Goal: Task Accomplishment & Management: Complete application form

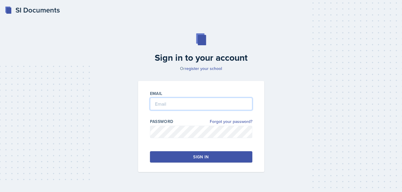
click at [183, 104] on input "email" at bounding box center [201, 104] width 102 height 12
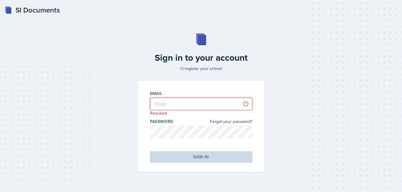
type input "[EMAIL_ADDRESS][DOMAIN_NAME]"
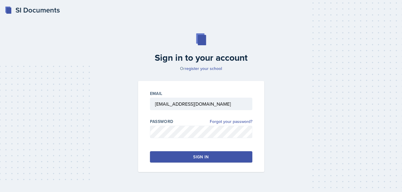
click at [197, 157] on div "Sign in" at bounding box center [200, 157] width 15 height 6
click at [197, 157] on button "Sign in" at bounding box center [201, 156] width 102 height 11
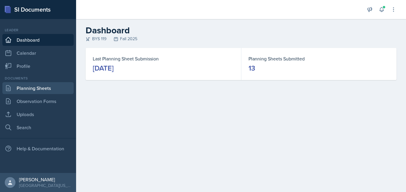
click at [37, 83] on link "Planning Sheets" at bounding box center [37, 88] width 71 height 12
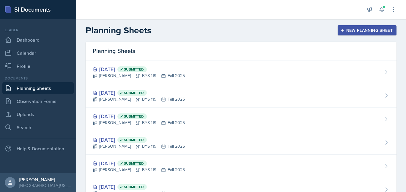
click at [357, 32] on div "New Planning Sheet" at bounding box center [367, 30] width 51 height 5
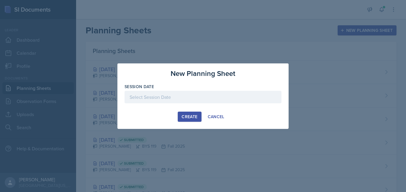
click at [168, 95] on div at bounding box center [203, 97] width 157 height 12
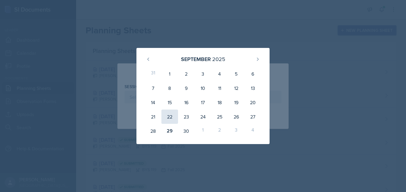
click at [170, 117] on div "22" at bounding box center [170, 116] width 17 height 14
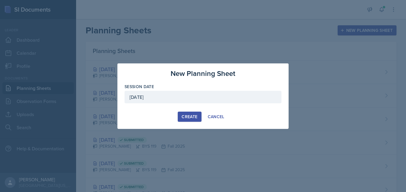
click at [169, 99] on div "September 22nd, 2025" at bounding box center [203, 97] width 157 height 12
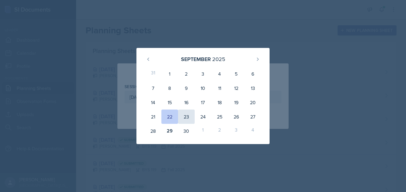
click at [187, 116] on div "23" at bounding box center [186, 116] width 17 height 14
type input "September 23rd, 2025"
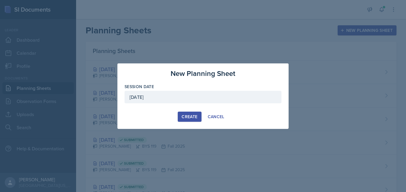
click at [193, 117] on div "Create" at bounding box center [190, 116] width 16 height 5
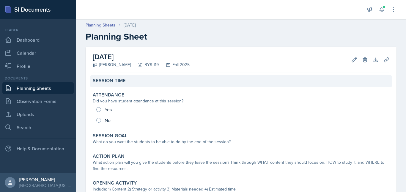
click at [109, 84] on div "Session Time" at bounding box center [241, 81] width 302 height 12
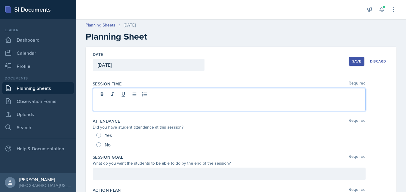
click at [118, 94] on div at bounding box center [229, 99] width 273 height 23
click at [98, 134] on input "Yes" at bounding box center [98, 135] width 5 height 5
radio input "true"
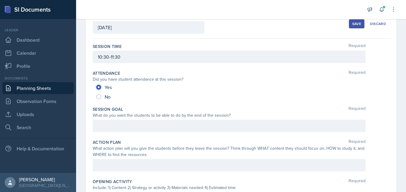
scroll to position [38, 0]
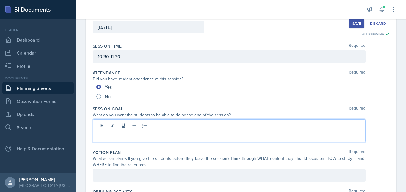
click at [128, 126] on div at bounding box center [229, 130] width 273 height 23
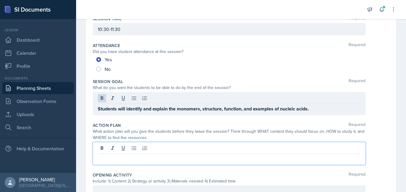
click at [152, 156] on p at bounding box center [229, 158] width 263 height 7
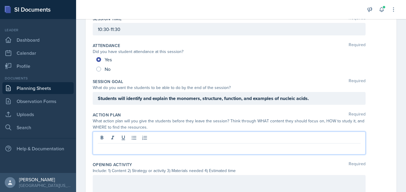
scroll to position [55, 0]
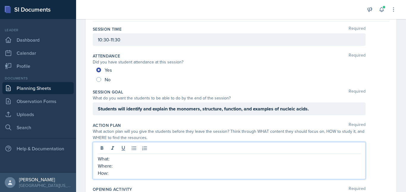
click at [134, 158] on p "What:" at bounding box center [229, 158] width 263 height 7
click at [125, 164] on p "Where:" at bounding box center [229, 165] width 263 height 7
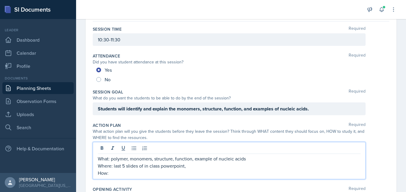
click at [175, 168] on p "Where: last 5 slides of in class powerpoint," at bounding box center [229, 165] width 263 height 7
click at [197, 166] on p "Where: last 5 slides of in class power point," at bounding box center [229, 165] width 263 height 7
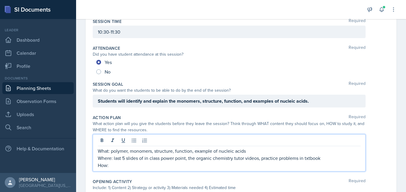
scroll to position [63, 0]
click at [179, 166] on p "How:" at bounding box center [229, 164] width 263 height 7
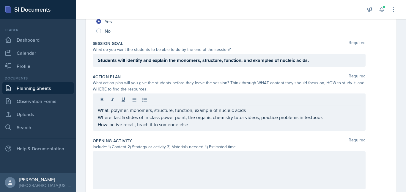
click at [166, 167] on div at bounding box center [229, 170] width 273 height 38
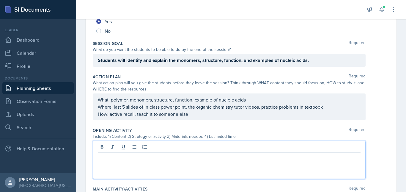
scroll to position [114, 0]
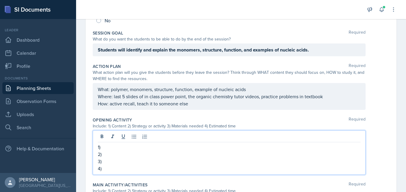
click at [117, 149] on p "1)" at bounding box center [229, 146] width 263 height 7
click at [112, 156] on p "2)" at bounding box center [229, 154] width 263 height 7
click at [116, 161] on p "3)" at bounding box center [229, 161] width 263 height 7
click at [113, 172] on p "4)" at bounding box center [229, 168] width 263 height 7
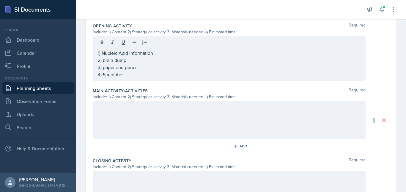
click at [129, 124] on div at bounding box center [229, 120] width 273 height 38
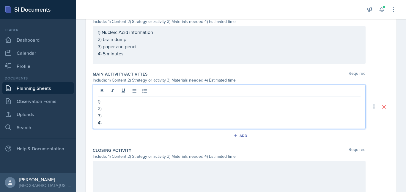
click at [113, 101] on p "1)" at bounding box center [229, 101] width 263 height 7
click at [112, 110] on p "2)" at bounding box center [229, 108] width 263 height 7
click at [113, 118] on p "3)" at bounding box center [229, 115] width 263 height 7
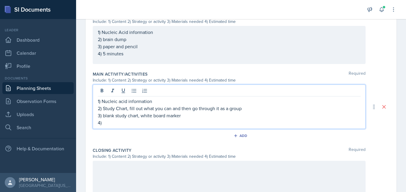
click at [118, 124] on p "4)" at bounding box center [229, 122] width 263 height 7
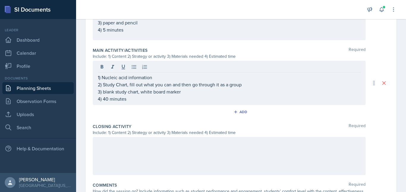
click at [122, 150] on div at bounding box center [229, 156] width 273 height 38
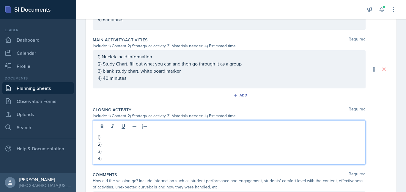
click at [111, 137] on p "1)" at bounding box center [229, 136] width 263 height 7
click at [118, 146] on p "2)" at bounding box center [229, 143] width 263 height 7
click at [115, 153] on p "3)" at bounding box center [229, 151] width 263 height 7
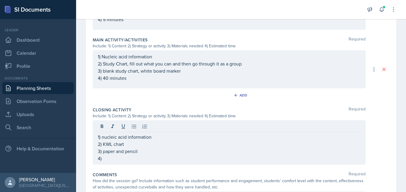
click at [111, 163] on div "1) nucleic acid information 2) KWL chart 3) paper and pencil 4)" at bounding box center [229, 142] width 273 height 44
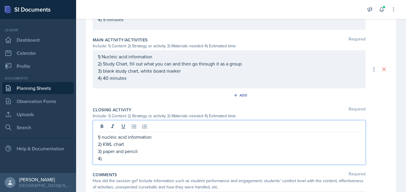
click at [107, 160] on p "4)" at bounding box center [229, 158] width 263 height 7
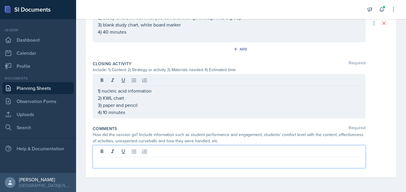
click at [129, 161] on p at bounding box center [229, 161] width 263 height 7
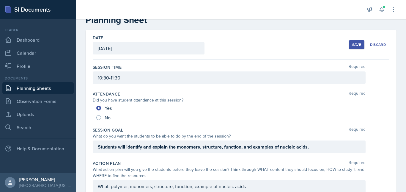
scroll to position [0, 0]
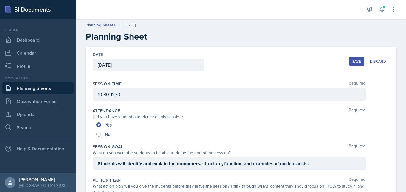
click at [353, 60] on div "Save" at bounding box center [357, 61] width 9 height 5
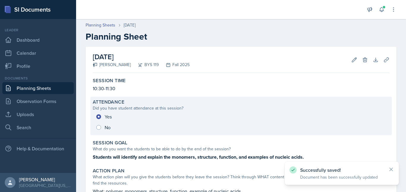
scroll to position [246, 0]
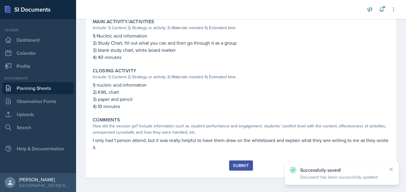
click at [240, 163] on div "Submit" at bounding box center [241, 165] width 16 height 5
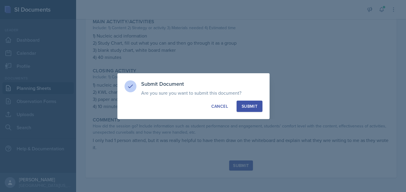
click at [248, 105] on div "Submit" at bounding box center [250, 106] width 16 height 6
radio input "true"
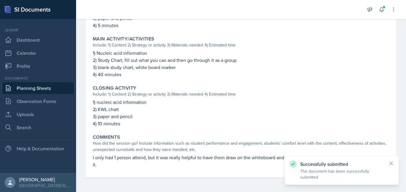
scroll to position [0, 0]
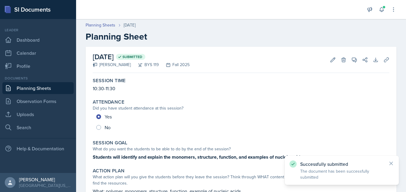
click at [16, 89] on link "Planning Sheets" at bounding box center [37, 88] width 71 height 12
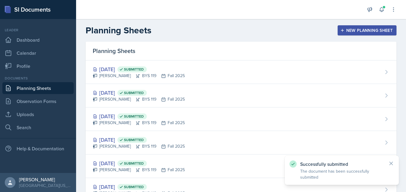
click at [341, 29] on icon "button" at bounding box center [343, 30] width 4 height 4
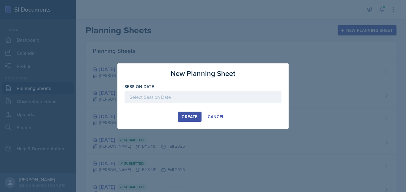
click at [209, 99] on div at bounding box center [203, 97] width 157 height 12
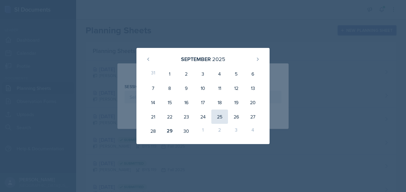
click at [222, 117] on div "25" at bounding box center [220, 116] width 17 height 14
type input "September 25th, 2025"
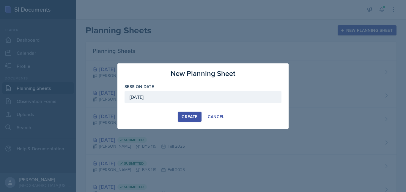
click at [190, 112] on button "Create" at bounding box center [190, 117] width 24 height 10
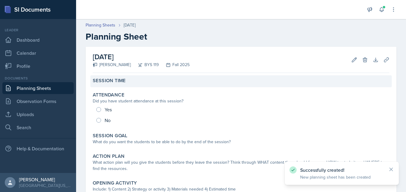
click at [101, 84] on div "Session Time" at bounding box center [241, 81] width 302 height 12
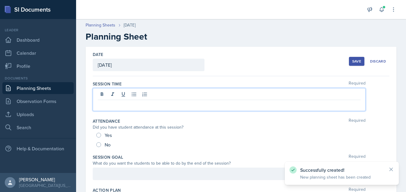
click at [111, 93] on div at bounding box center [229, 99] width 273 height 23
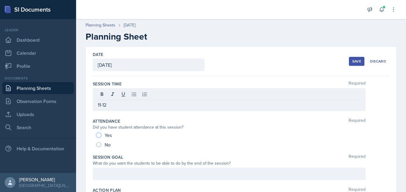
click at [99, 135] on input "Yes" at bounding box center [98, 135] width 5 height 5
radio input "true"
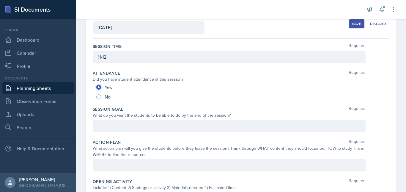
scroll to position [38, 0]
click at [123, 129] on div at bounding box center [229, 125] width 273 height 12
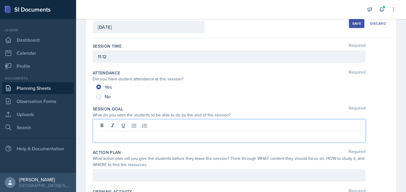
scroll to position [48, 0]
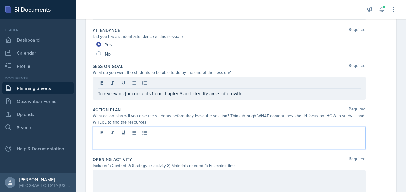
click at [120, 140] on p at bounding box center [229, 143] width 263 height 7
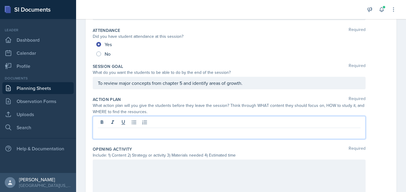
scroll to position [70, 0]
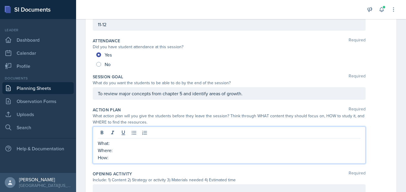
click at [116, 145] on p "What:" at bounding box center [229, 143] width 263 height 7
click at [131, 153] on p "Where:" at bounding box center [229, 150] width 263 height 7
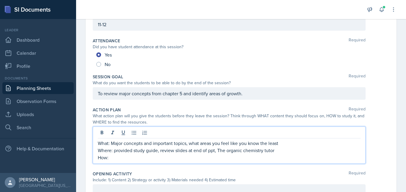
click at [119, 158] on p "How:" at bounding box center [229, 157] width 263 height 7
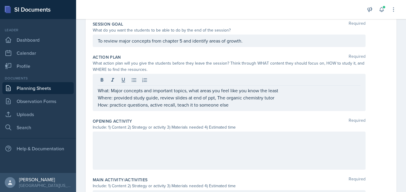
click at [141, 143] on div at bounding box center [229, 151] width 273 height 38
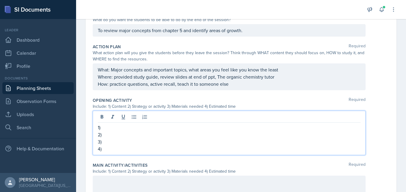
click at [118, 127] on p "1)" at bounding box center [229, 127] width 263 height 7
click at [116, 138] on p "3)" at bounding box center [229, 141] width 263 height 7
click at [108, 134] on p "2)" at bounding box center [229, 134] width 263 height 7
click at [113, 140] on p "3)" at bounding box center [229, 141] width 263 height 7
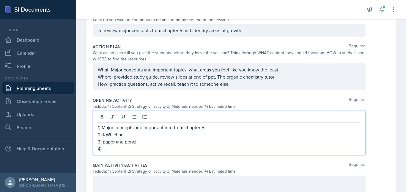
click at [109, 148] on p "4)" at bounding box center [229, 148] width 263 height 7
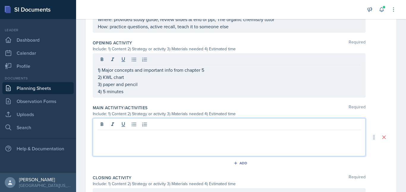
click at [132, 138] on p at bounding box center [229, 134] width 263 height 7
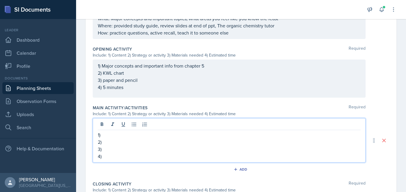
click at [111, 136] on p "1)" at bounding box center [229, 134] width 263 height 7
click at [111, 146] on p "3)" at bounding box center [229, 148] width 263 height 7
click at [111, 143] on p "2)" at bounding box center [229, 141] width 263 height 7
click at [109, 152] on p "3)" at bounding box center [229, 148] width 263 height 7
click at [108, 158] on p "4)" at bounding box center [229, 156] width 263 height 7
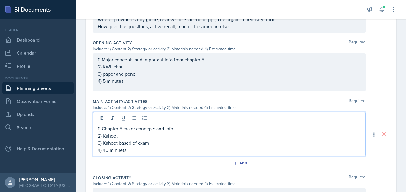
scroll to position [191, 0]
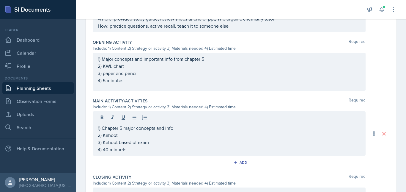
click at [108, 158] on div "Main Activity/Activities Required Include: 1) Content 2) Strategy or activity 3…" at bounding box center [241, 134] width 297 height 76
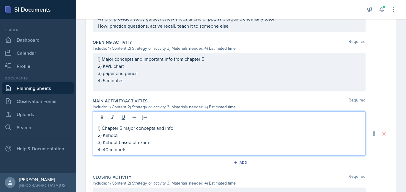
click at [136, 142] on div "1) Chapter 5 major concepts and info 2) Kahoot 3) Kahoot based of exam 4) 40 mi…" at bounding box center [229, 138] width 263 height 29
click at [136, 142] on p "3) Kahoot based of exam" at bounding box center [229, 142] width 263 height 7
click at [155, 153] on p "4) 40 min" at bounding box center [229, 149] width 263 height 7
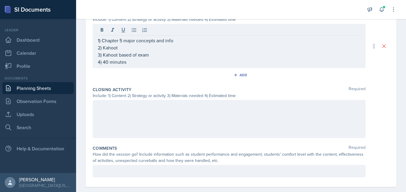
click at [168, 120] on div at bounding box center [229, 119] width 273 height 38
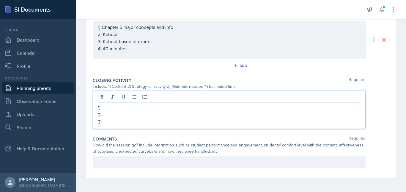
scroll to position [288, 0]
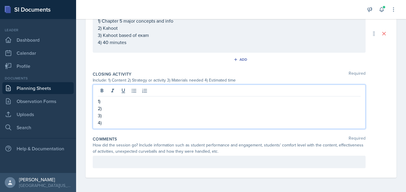
click at [117, 99] on p "1)" at bounding box center [229, 101] width 263 height 7
click at [119, 106] on p "2)" at bounding box center [229, 108] width 263 height 7
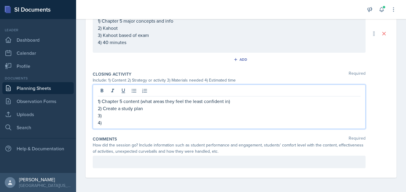
click at [120, 116] on p "3)" at bounding box center [229, 115] width 263 height 7
click at [118, 125] on p "4)" at bounding box center [229, 122] width 263 height 7
click at [120, 157] on div at bounding box center [229, 162] width 273 height 12
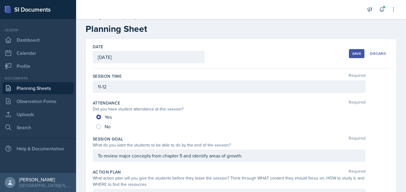
scroll to position [0, 0]
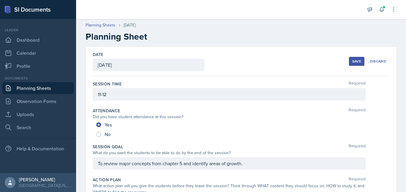
click at [356, 57] on div "Save Discard" at bounding box center [369, 61] width 40 height 14
click at [353, 63] on div "Save" at bounding box center [357, 61] width 9 height 5
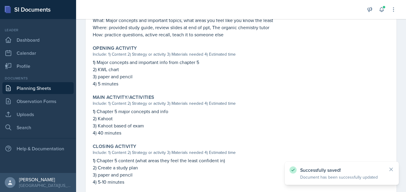
scroll to position [239, 0]
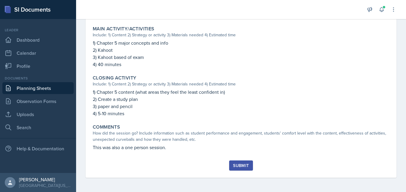
click at [241, 166] on div "Submit" at bounding box center [241, 165] width 16 height 5
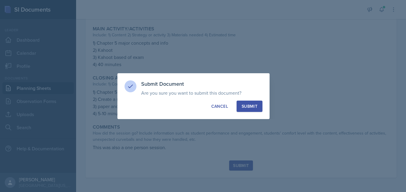
click at [253, 105] on div "Submit" at bounding box center [250, 106] width 16 height 6
radio input "true"
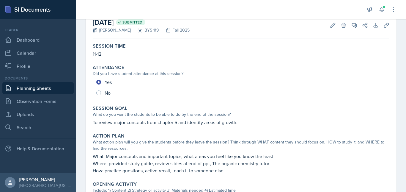
scroll to position [35, 0]
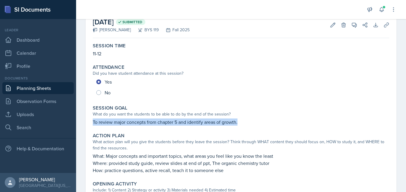
drag, startPoint x: 245, startPoint y: 122, endPoint x: 93, endPoint y: 122, distance: 151.1
click at [93, 122] on p "To review major concepts from chapter 5 and identify areas of growth." at bounding box center [241, 121] width 297 height 7
copy p "To review major concepts from chapter 5 and identify areas of growth."
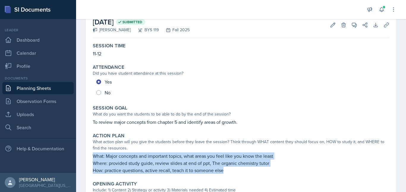
drag, startPoint x: 94, startPoint y: 156, endPoint x: 265, endPoint y: 174, distance: 172.6
click at [265, 174] on div "Action Plan What action plan will you give the students before they leave the s…" at bounding box center [241, 153] width 302 height 46
copy div "What: Major concepts and important topics, what areas you feel like you know th…"
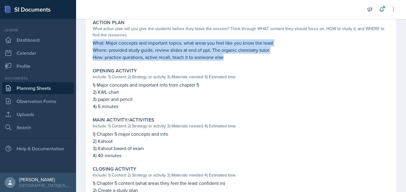
scroll to position [148, 0]
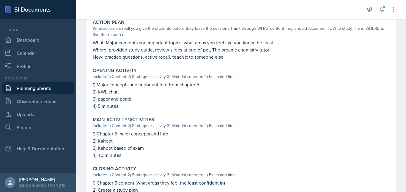
click at [120, 106] on p "4) 5 minutes" at bounding box center [241, 105] width 297 height 7
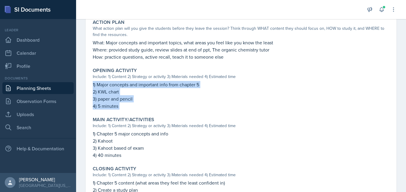
drag, startPoint x: 120, startPoint y: 106, endPoint x: 93, endPoint y: 85, distance: 34.7
click at [93, 85] on div "Opening Activity Include: 1) Content 2) Strategy or activity 3) Materials neede…" at bounding box center [241, 88] width 302 height 47
copy div "1) Major concepts and important info from chapter 5 2) KWL chart 3) paper and p…"
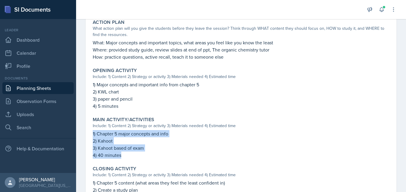
drag, startPoint x: 123, startPoint y: 156, endPoint x: 90, endPoint y: 135, distance: 39.5
click at [90, 135] on div "September 25th, 2025 Submitted Elise Pelham BYS 119 Fall 2025 Edit Delete View …" at bounding box center [241, 75] width 311 height 353
copy div "1) Chapter 5 major concepts and info 2) Kahoot 3) Kahoot based of exam 4) 40 mi…"
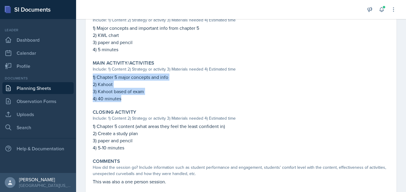
scroll to position [222, 0]
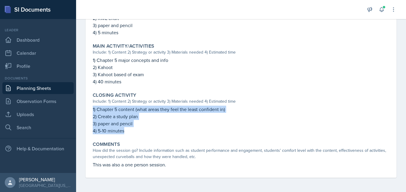
drag, startPoint x: 129, startPoint y: 132, endPoint x: 91, endPoint y: 110, distance: 43.9
click at [91, 110] on div "Closing Activity Include: 1) Content 2) Strategy or activity 3) Materials neede…" at bounding box center [241, 113] width 302 height 47
copy div "1) Chapter 5 content (what areas they feel the least confident in) 2) Create a …"
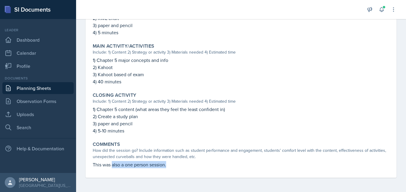
drag, startPoint x: 170, startPoint y: 166, endPoint x: 112, endPoint y: 167, distance: 58.3
click at [112, 167] on p "This was also a one person session." at bounding box center [241, 164] width 297 height 7
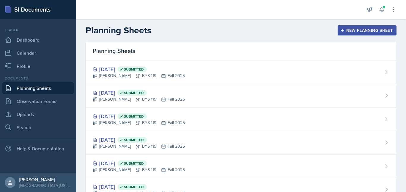
click at [364, 31] on div "New Planning Sheet" at bounding box center [367, 30] width 51 height 5
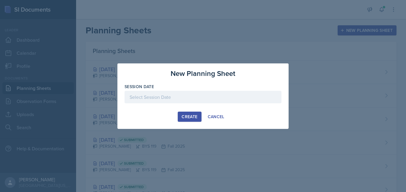
click at [184, 93] on div at bounding box center [203, 97] width 157 height 12
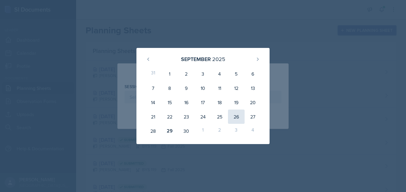
click at [237, 116] on div "26" at bounding box center [236, 116] width 17 height 14
type input "[DATE]"
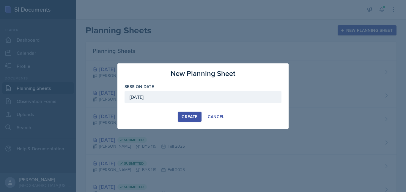
click at [188, 114] on div "Create" at bounding box center [190, 116] width 16 height 5
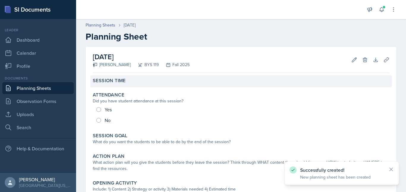
click at [107, 78] on label "Session Time" at bounding box center [109, 81] width 33 height 6
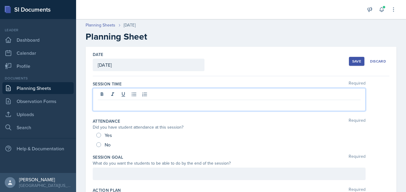
click at [116, 94] on div at bounding box center [229, 99] width 273 height 23
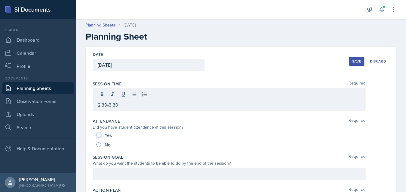
click at [100, 134] on input "Yes" at bounding box center [98, 135] width 5 height 5
radio input "true"
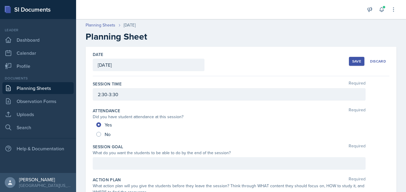
click at [129, 162] on div at bounding box center [229, 163] width 273 height 12
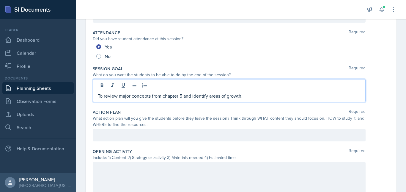
scroll to position [83, 0]
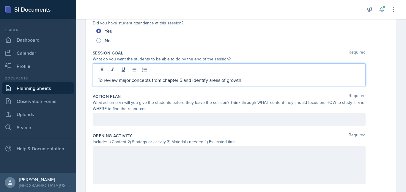
click at [159, 123] on p at bounding box center [229, 119] width 263 height 7
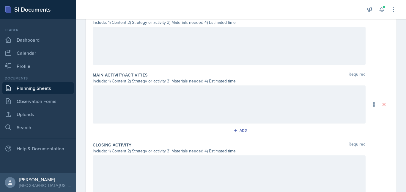
scroll to position [228, 0]
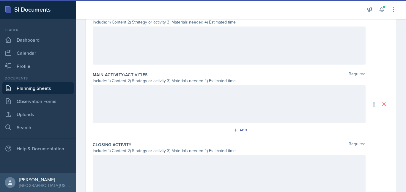
click at [145, 50] on div at bounding box center [229, 45] width 273 height 38
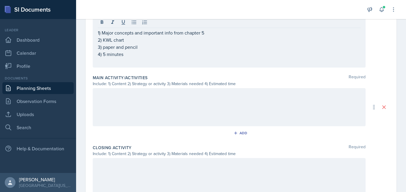
click at [122, 109] on div at bounding box center [229, 107] width 273 height 38
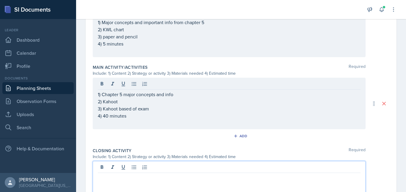
click at [145, 167] on div at bounding box center [229, 180] width 273 height 38
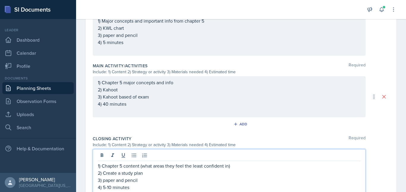
scroll to position [294, 0]
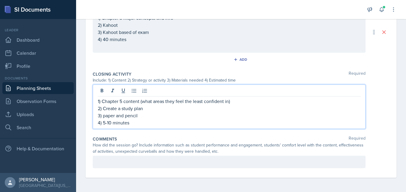
click at [129, 164] on p at bounding box center [229, 161] width 263 height 7
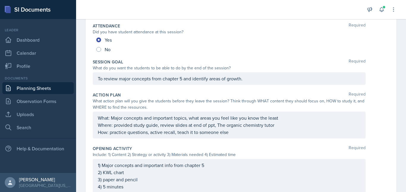
scroll to position [0, 0]
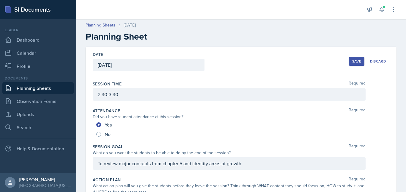
click at [354, 61] on div "Save" at bounding box center [357, 61] width 9 height 5
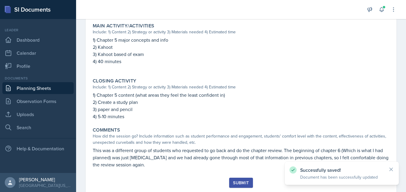
scroll to position [265, 0]
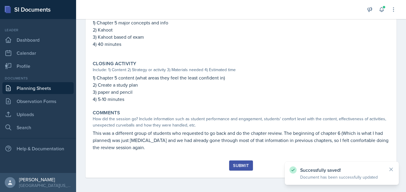
click at [242, 165] on div "Submit" at bounding box center [241, 165] width 16 height 5
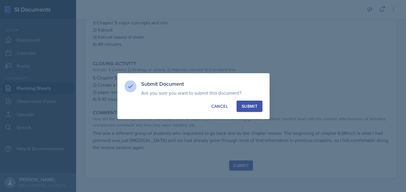
click at [256, 103] on div "Submit" at bounding box center [250, 106] width 16 height 6
radio input "true"
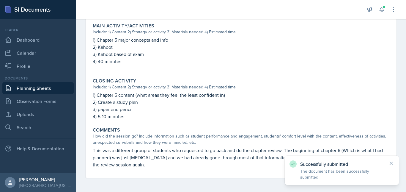
scroll to position [248, 0]
